Goal: Task Accomplishment & Management: Complete application form

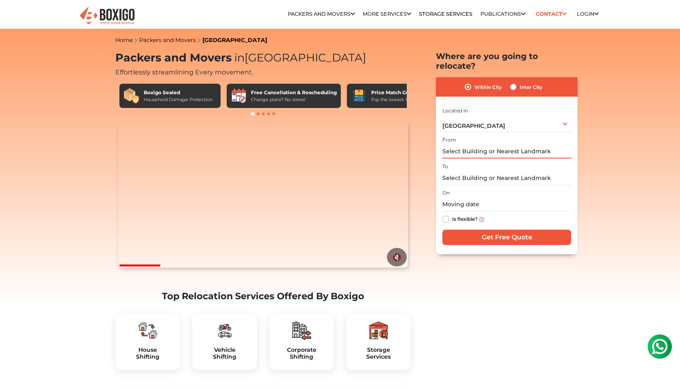
click at [552, 144] on input "text" at bounding box center [506, 151] width 129 height 14
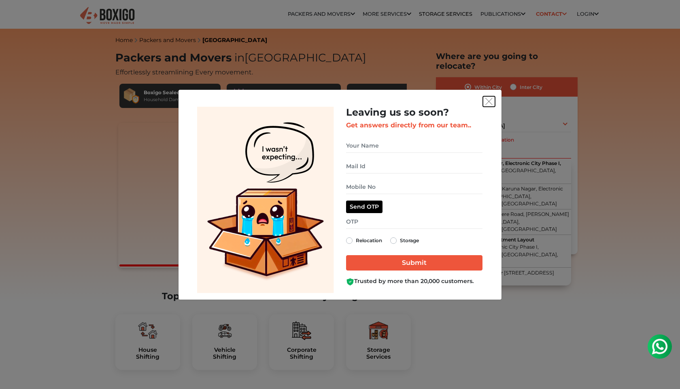
click at [489, 104] on img "get free quote dialog" at bounding box center [488, 101] width 7 height 7
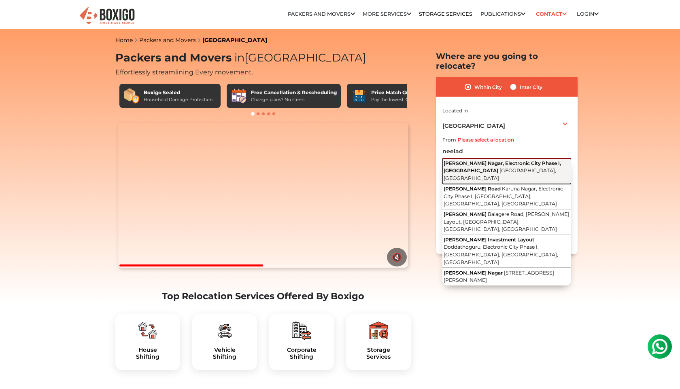
click at [505, 167] on span "[GEOGRAPHIC_DATA], [GEOGRAPHIC_DATA]" at bounding box center [499, 174] width 112 height 14
type input "[PERSON_NAME] Nagar, Electronic City Phase I, [GEOGRAPHIC_DATA], [GEOGRAPHIC_DA…"
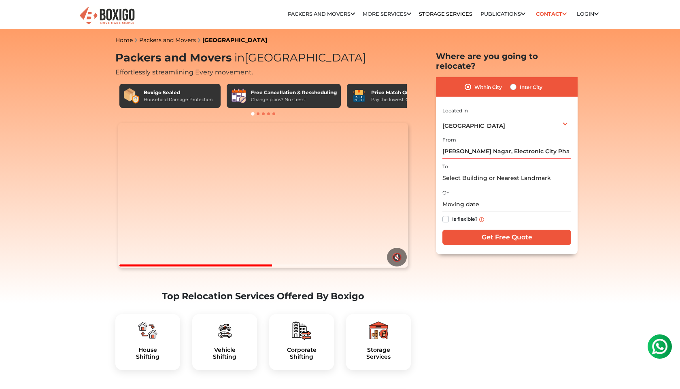
click at [497, 188] on div "On Is flexible?" at bounding box center [506, 208] width 129 height 40
click at [497, 171] on input "text" at bounding box center [506, 178] width 129 height 14
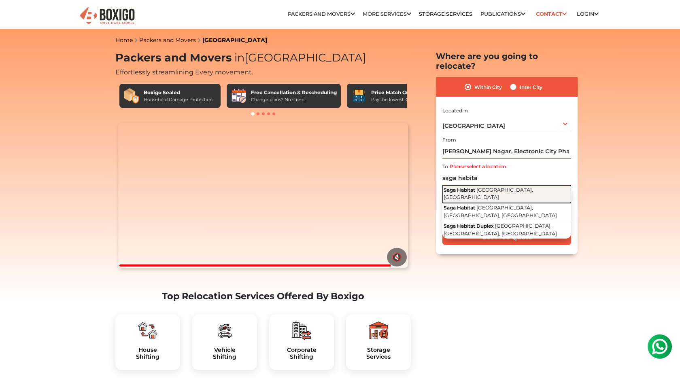
click at [536, 185] on button "Saga Habitat [GEOGRAPHIC_DATA], [GEOGRAPHIC_DATA]" at bounding box center [506, 194] width 129 height 18
type input "Saga Habitat, [GEOGRAPHIC_DATA], [GEOGRAPHIC_DATA]"
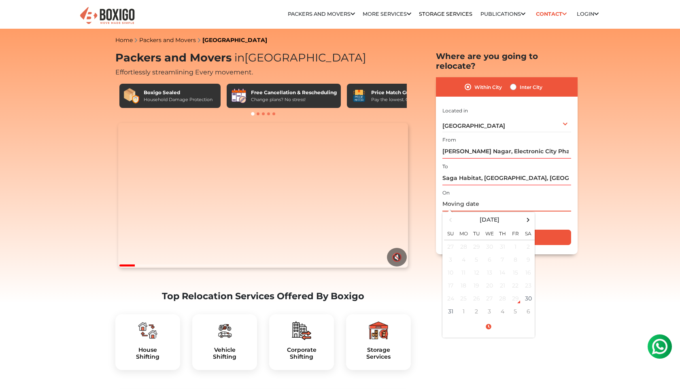
click at [476, 197] on input "text" at bounding box center [506, 204] width 129 height 14
click at [530, 292] on td "30" at bounding box center [527, 298] width 13 height 13
type input "[DATE] 2:31 PM"
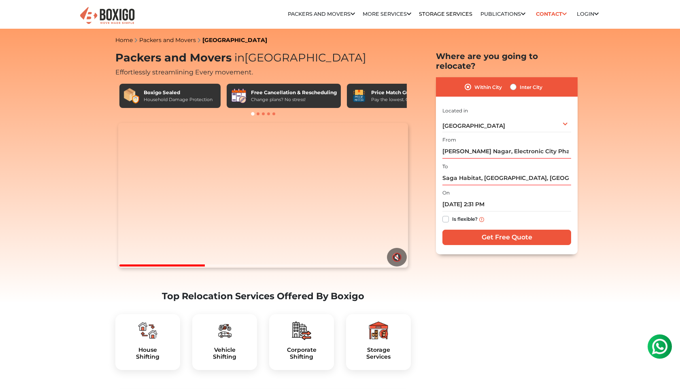
click at [450, 212] on div "Is flexible?" at bounding box center [506, 220] width 129 height 16
click at [452, 214] on label "Is flexible?" at bounding box center [464, 218] width 25 height 8
click at [447, 214] on input "Is flexible?" at bounding box center [445, 218] width 6 height 8
checkbox input "true"
click at [474, 230] on input "Get Free Quote" at bounding box center [506, 237] width 129 height 15
